Goal: Transaction & Acquisition: Purchase product/service

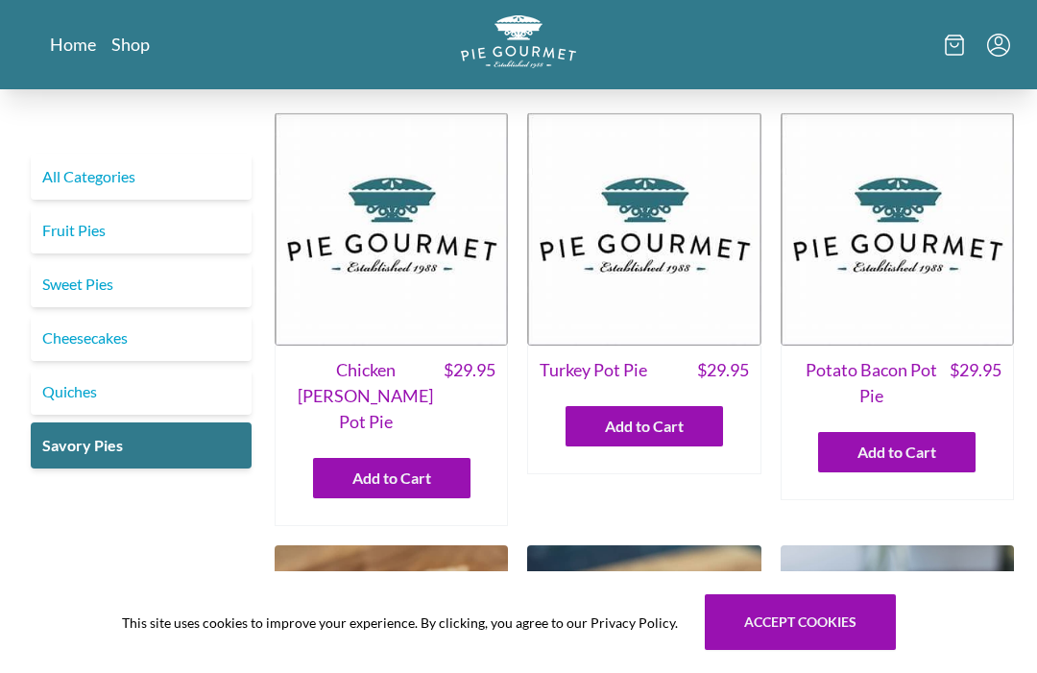
click at [126, 53] on link "Shop" at bounding box center [130, 44] width 38 height 23
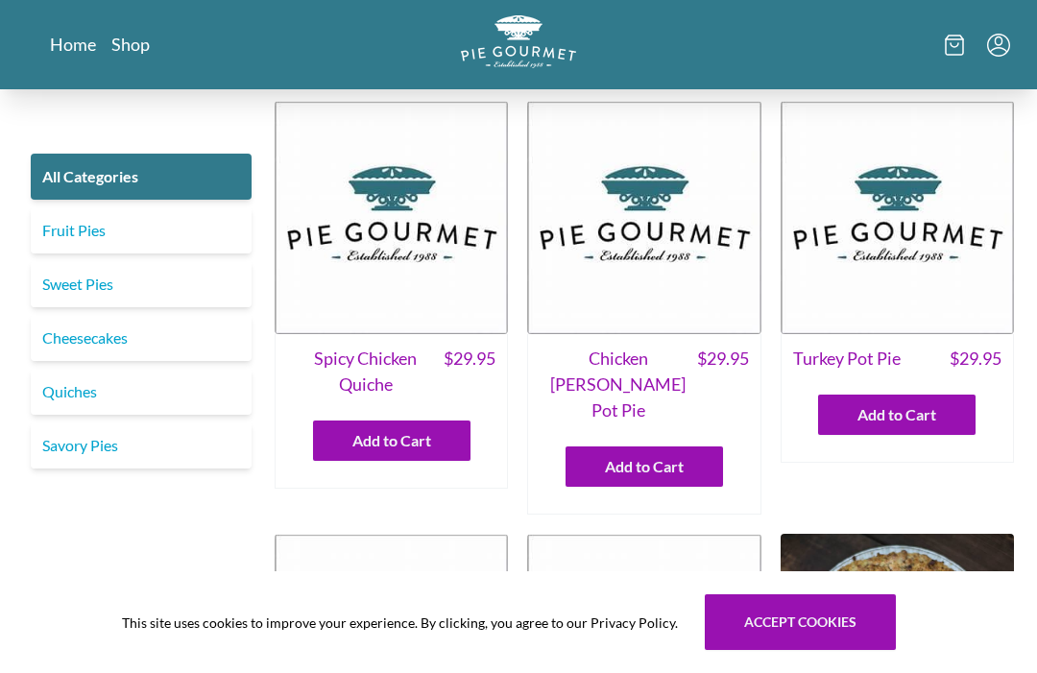
click at [68, 183] on link "All Categories" at bounding box center [141, 177] width 221 height 46
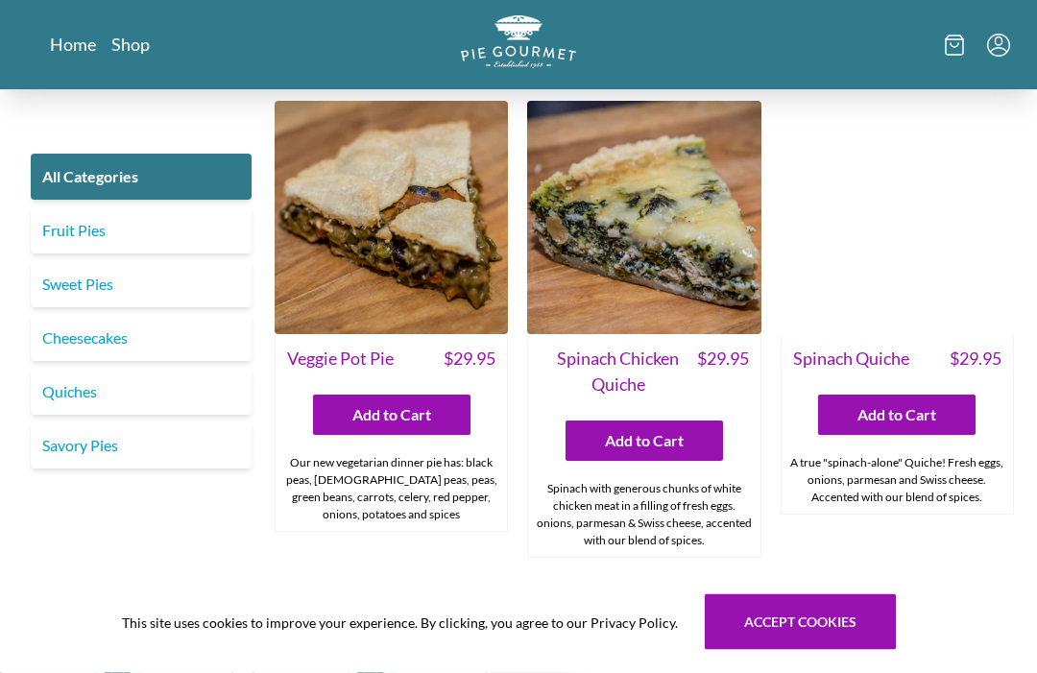
scroll to position [1441, 0]
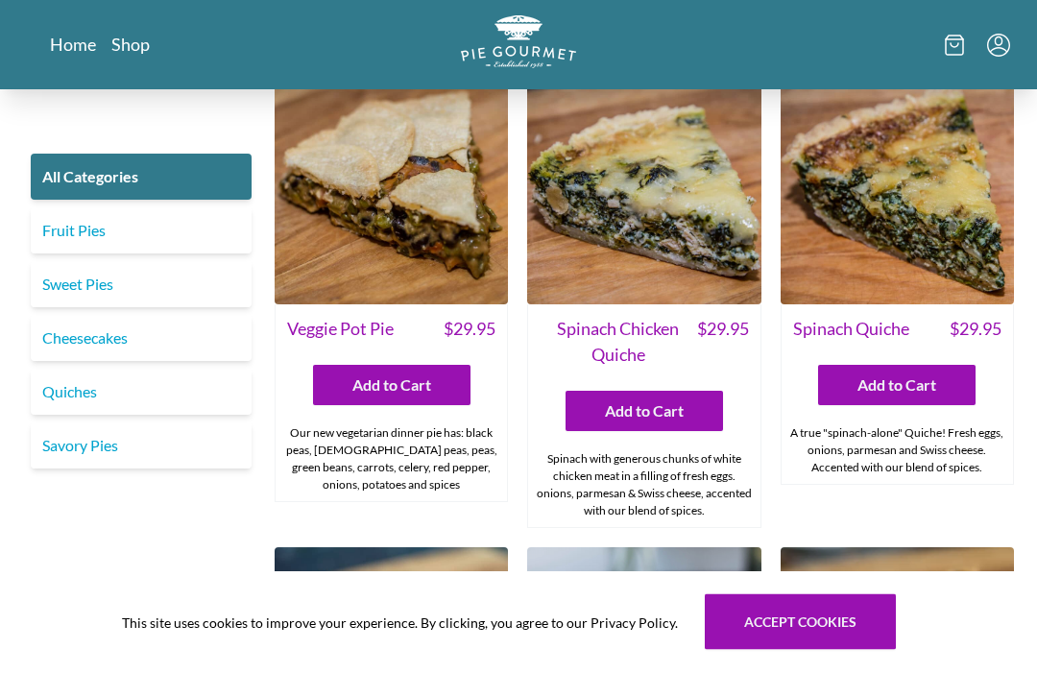
click at [366, 174] on img at bounding box center [391, 188] width 233 height 233
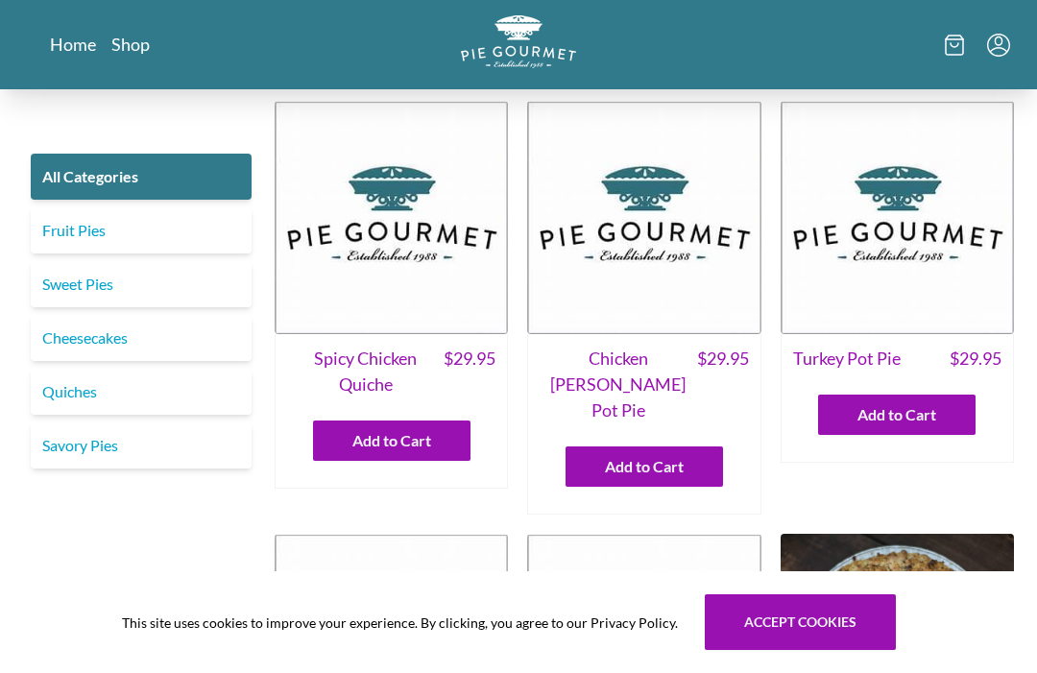
click at [70, 455] on link "Savory Pies" at bounding box center [141, 445] width 221 height 46
